Goal: Task Accomplishment & Management: Manage account settings

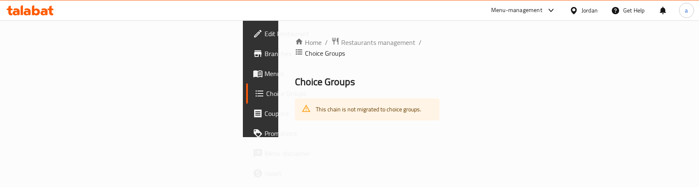
click at [264, 34] on span "Edit Restaurant" at bounding box center [308, 34] width 88 height 10
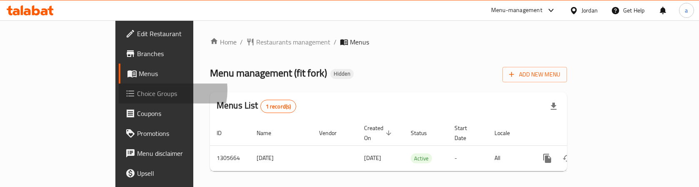
click at [137, 90] on span "Choice Groups" at bounding box center [181, 94] width 88 height 10
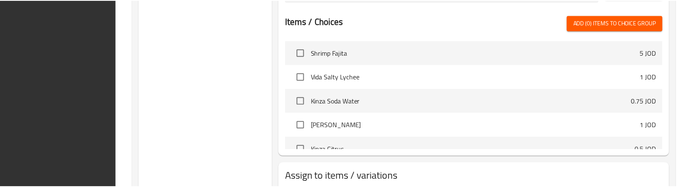
scroll to position [573, 0]
